Goal: Task Accomplishment & Management: Use online tool/utility

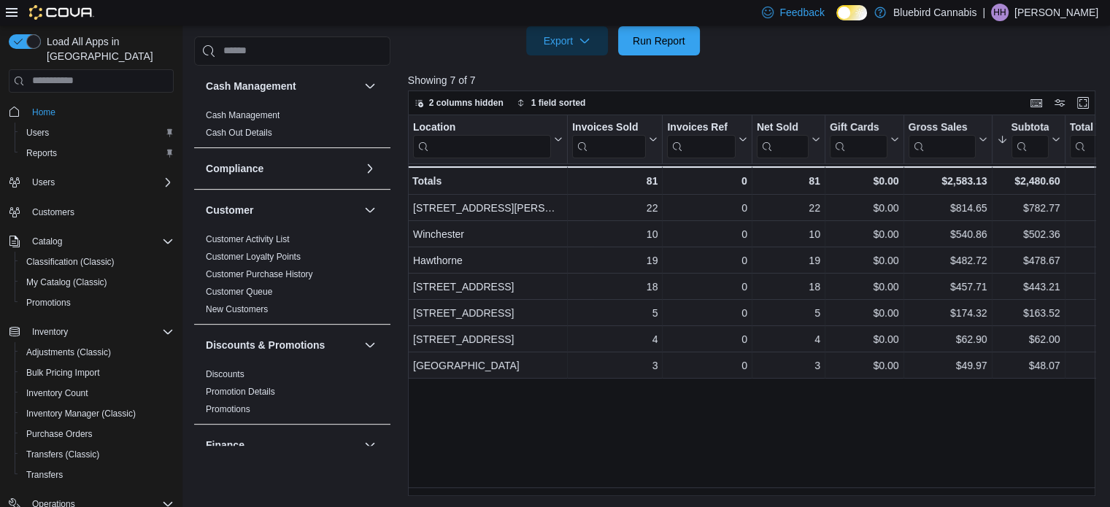
scroll to position [920, 0]
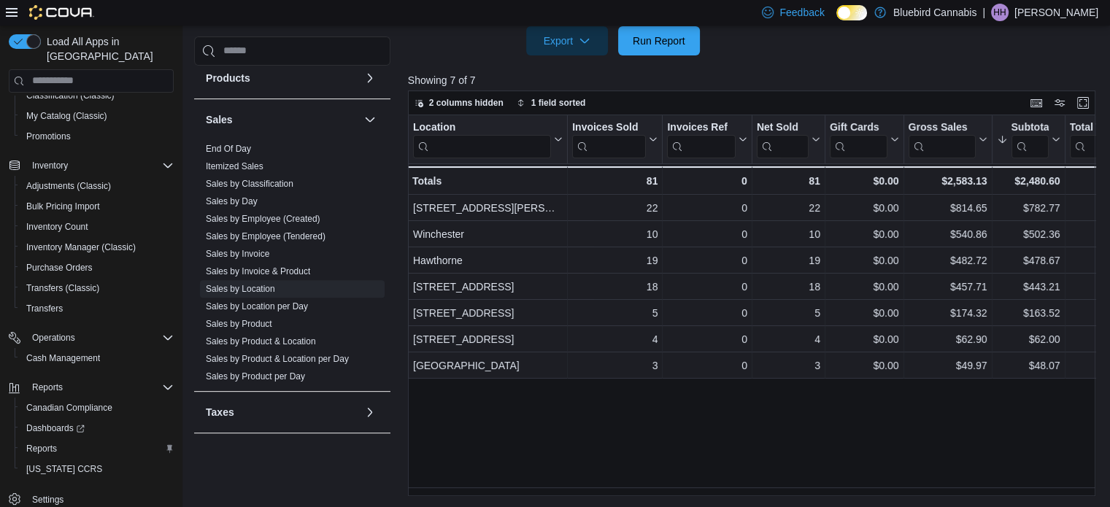
click at [656, 62] on div at bounding box center [755, 64] width 695 height 18
click at [656, 42] on span "Run Report" at bounding box center [659, 40] width 53 height 15
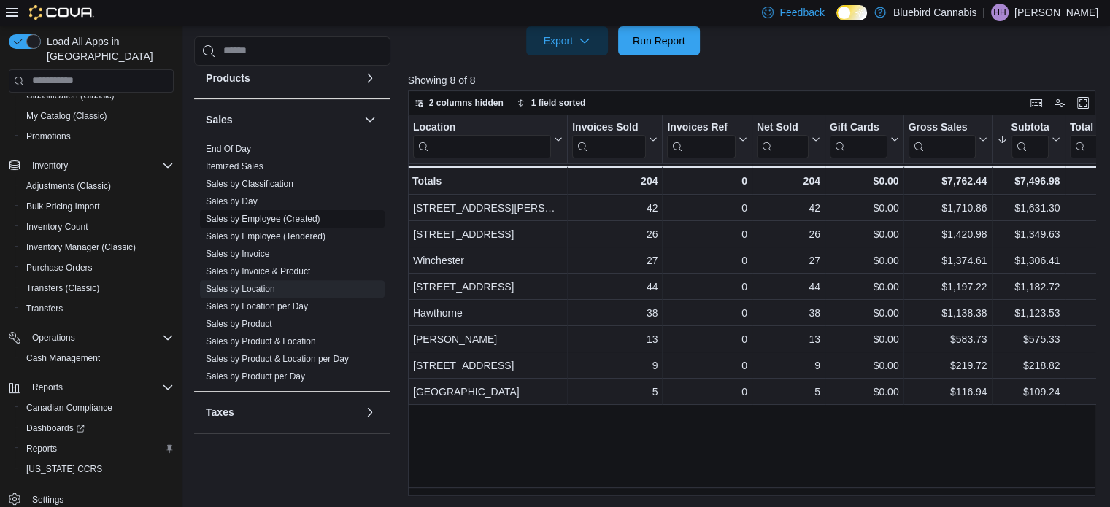
click at [239, 220] on link "Sales by Employee (Created)" at bounding box center [263, 219] width 115 height 10
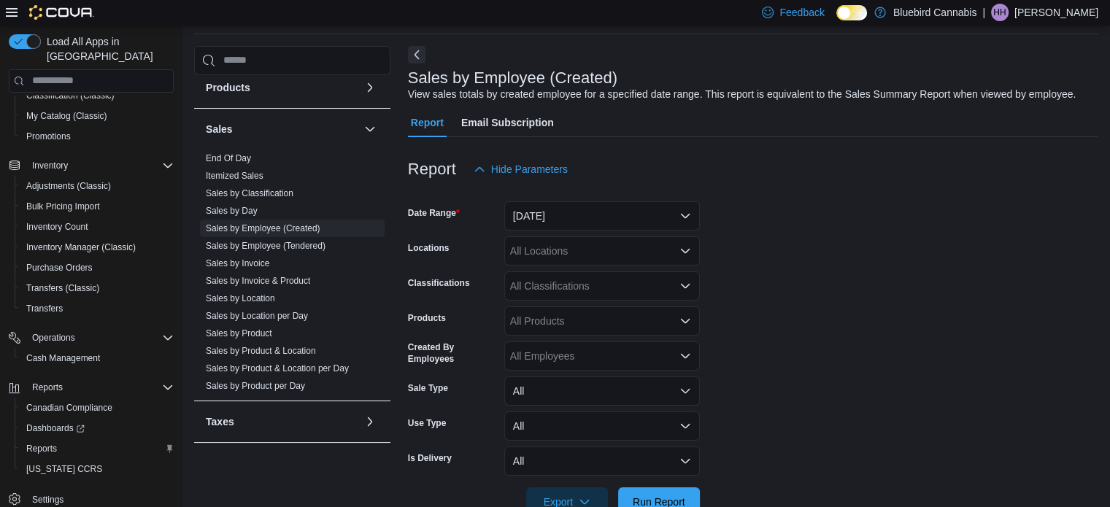
scroll to position [34, 0]
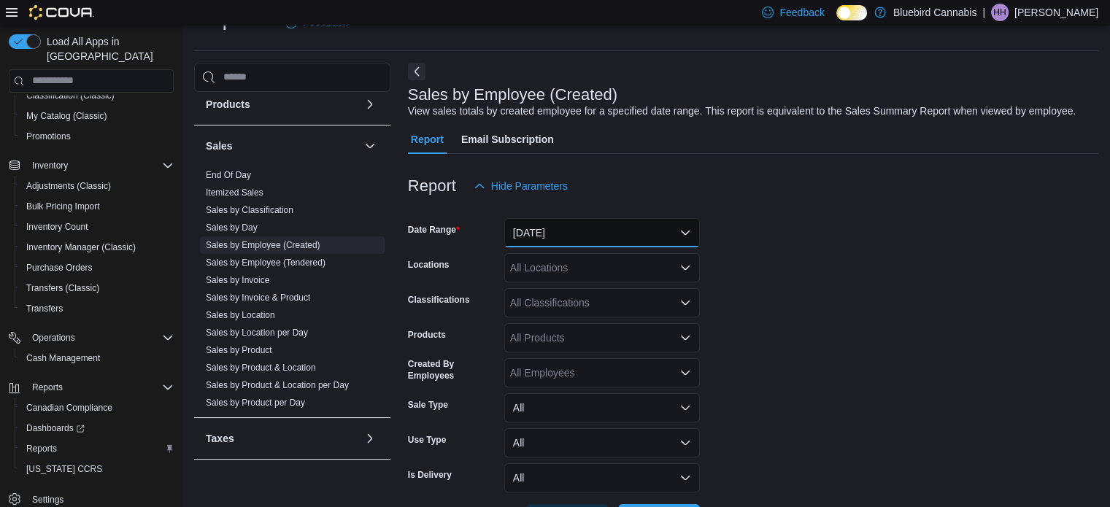
click at [680, 241] on button "[DATE]" at bounding box center [602, 232] width 196 height 29
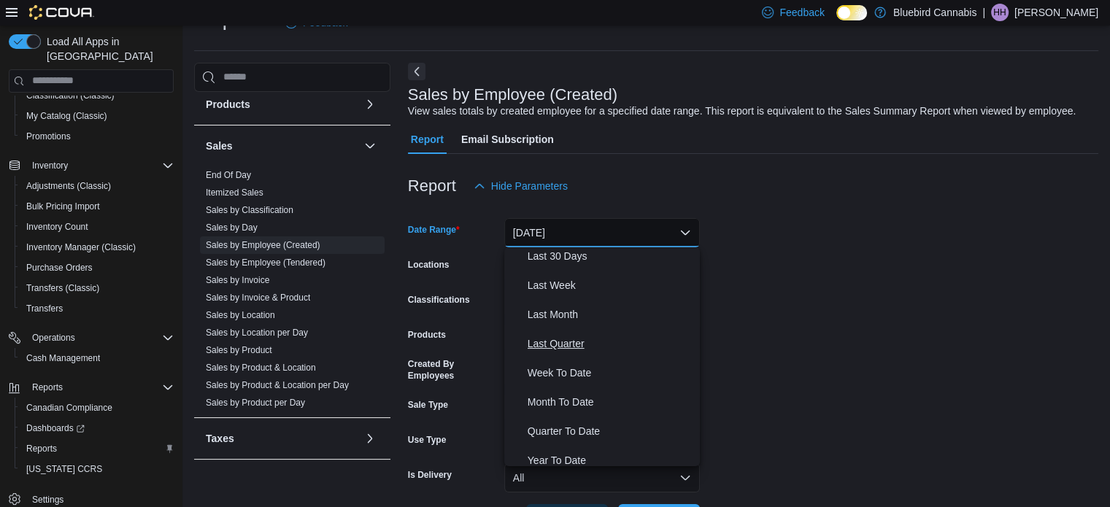
scroll to position [219, 0]
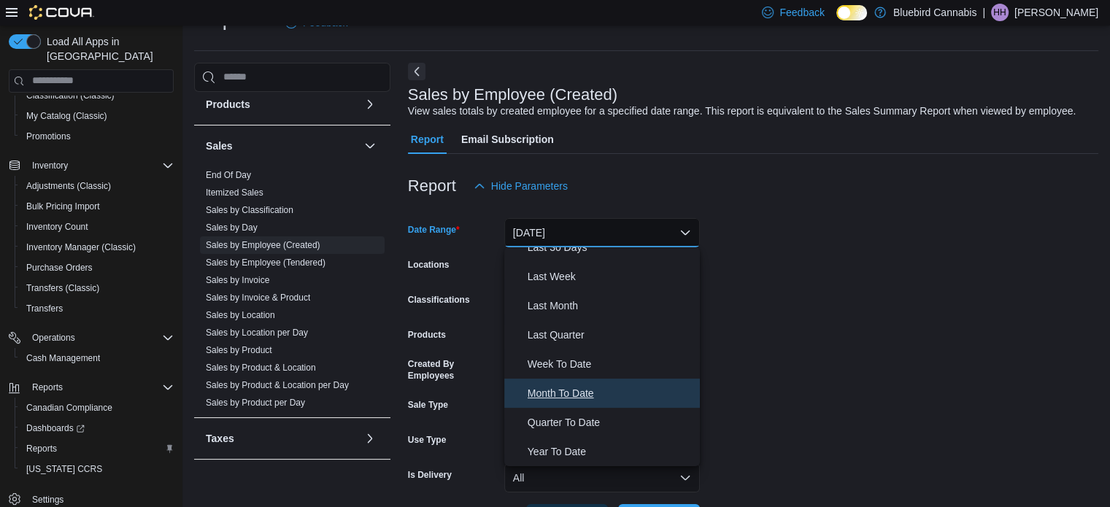
click at [581, 385] on span "Month To Date" at bounding box center [611, 394] width 166 height 18
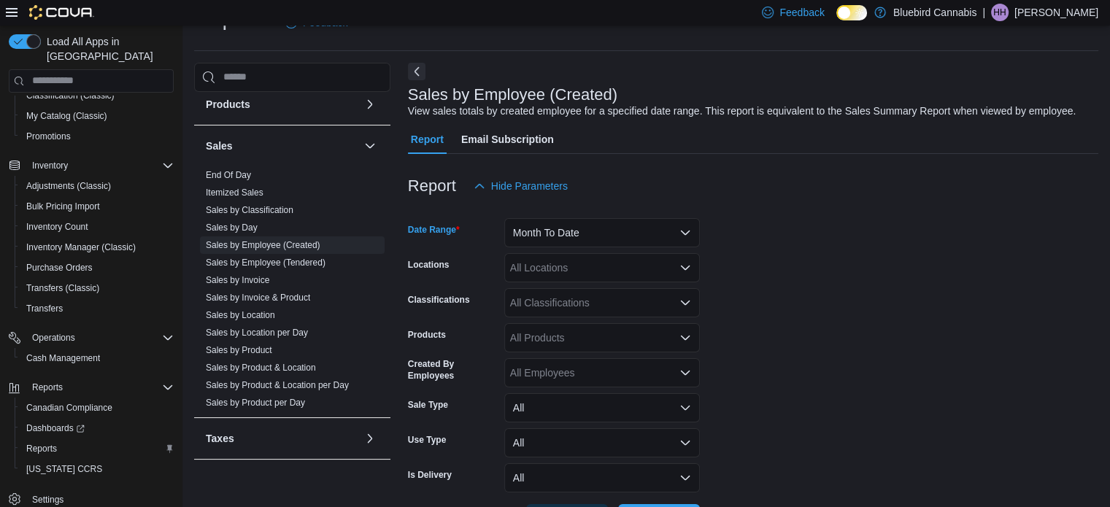
click at [634, 256] on div "All Locations" at bounding box center [602, 267] width 196 height 29
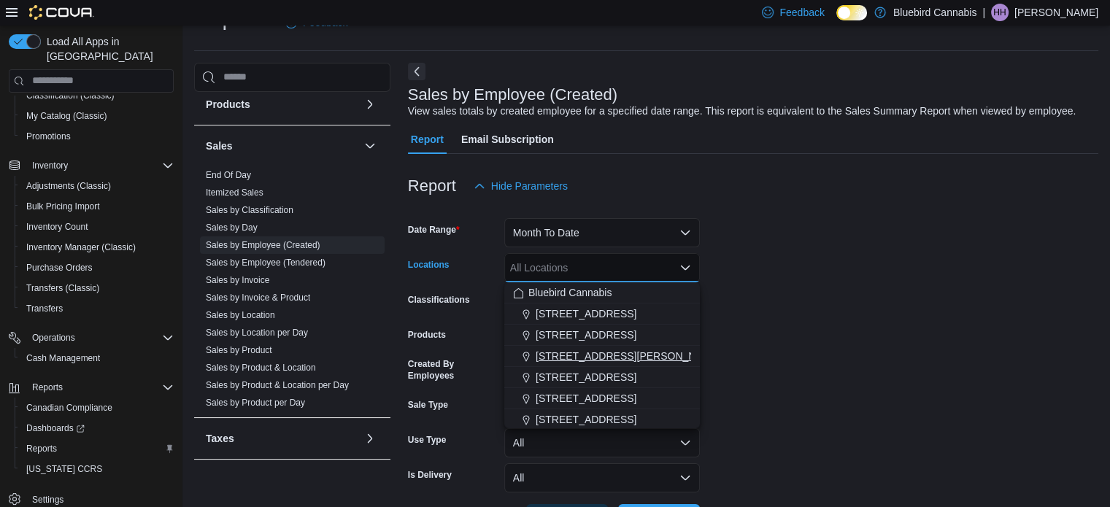
click at [615, 355] on span "[STREET_ADDRESS][PERSON_NAME]" at bounding box center [628, 356] width 185 height 15
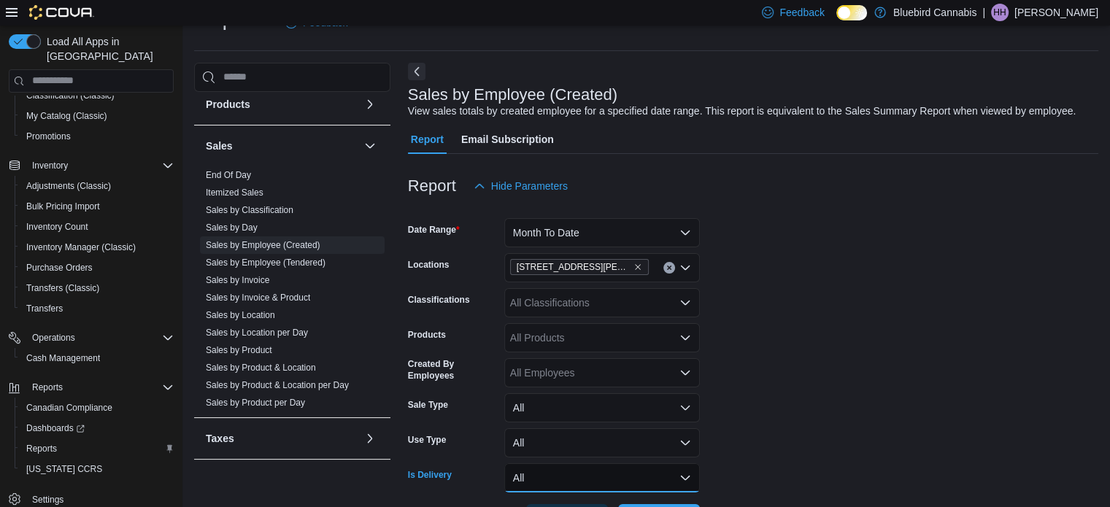
click at [612, 472] on button "All" at bounding box center [602, 478] width 196 height 29
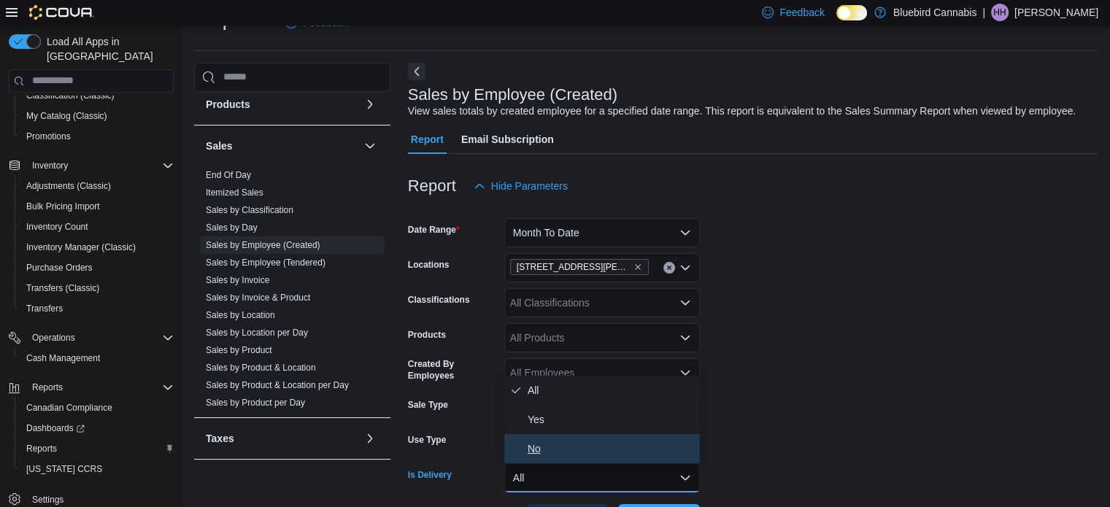
click at [584, 449] on span "No" at bounding box center [611, 449] width 166 height 18
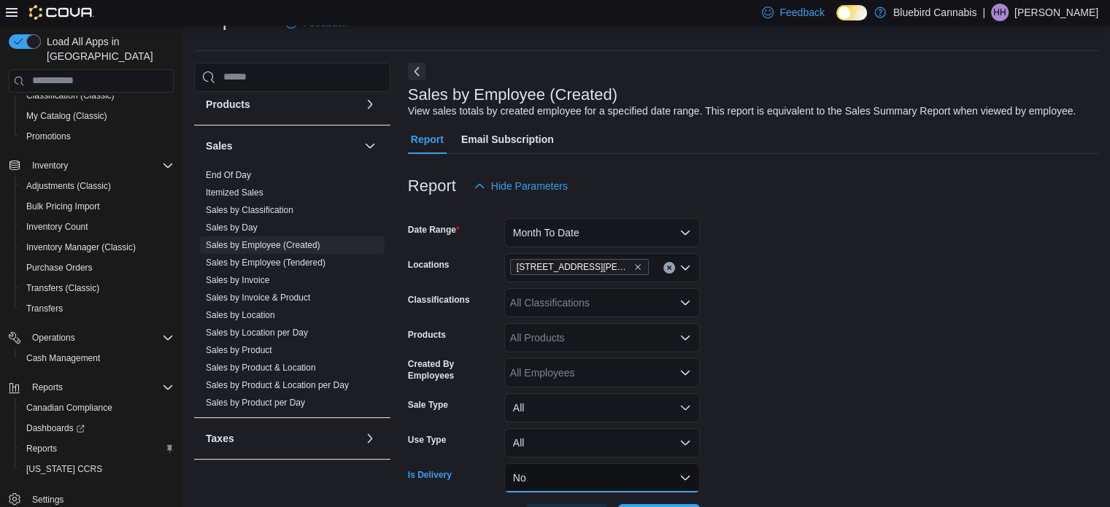
scroll to position [88, 0]
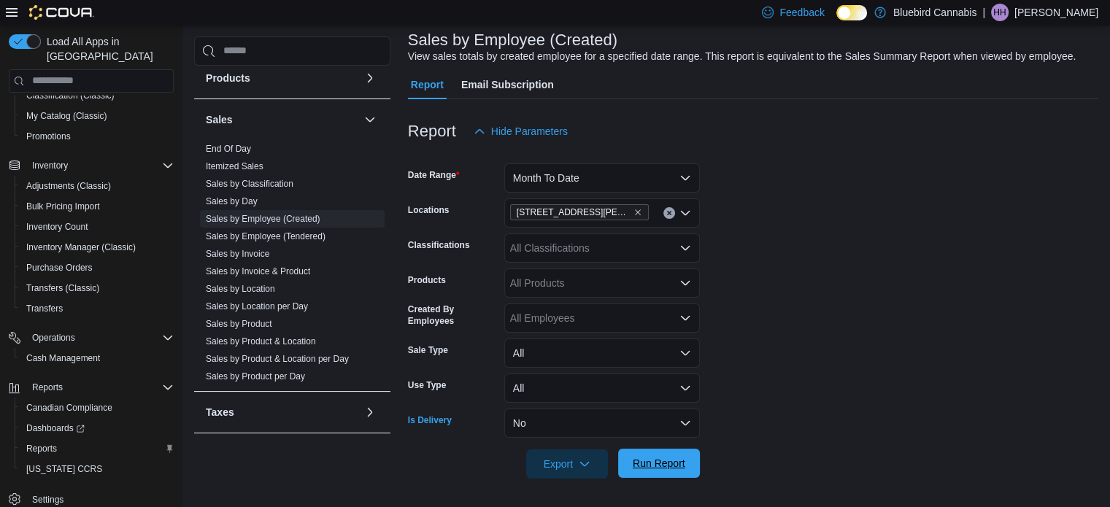
click at [669, 463] on span "Run Report" at bounding box center [659, 463] width 53 height 15
